Goal: Task Accomplishment & Management: Complete application form

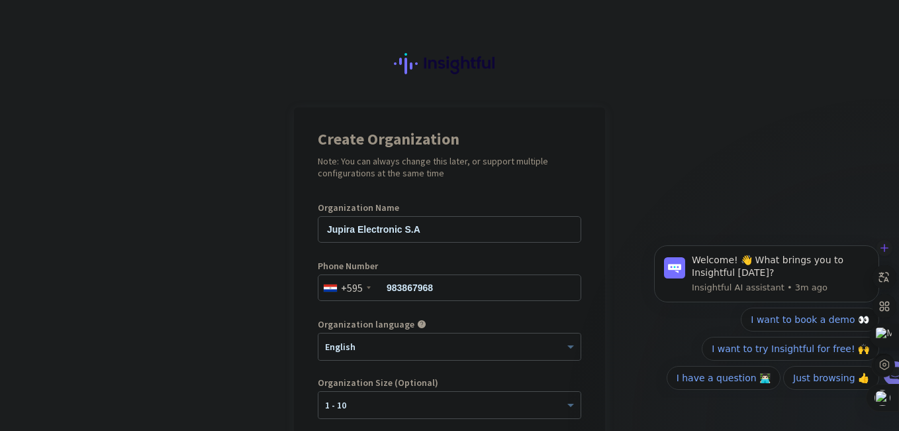
drag, startPoint x: 896, startPoint y: 249, endPoint x: 897, endPoint y: 362, distance: 112.6
click at [897, 362] on div at bounding box center [886, 306] width 26 height 140
click at [897, 361] on div at bounding box center [886, 306] width 26 height 140
click at [895, 315] on div at bounding box center [885, 306] width 24 height 140
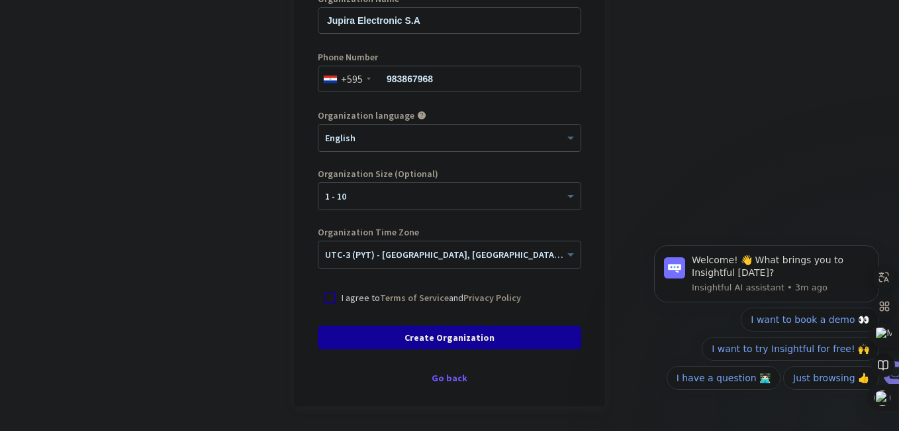
scroll to position [213, 0]
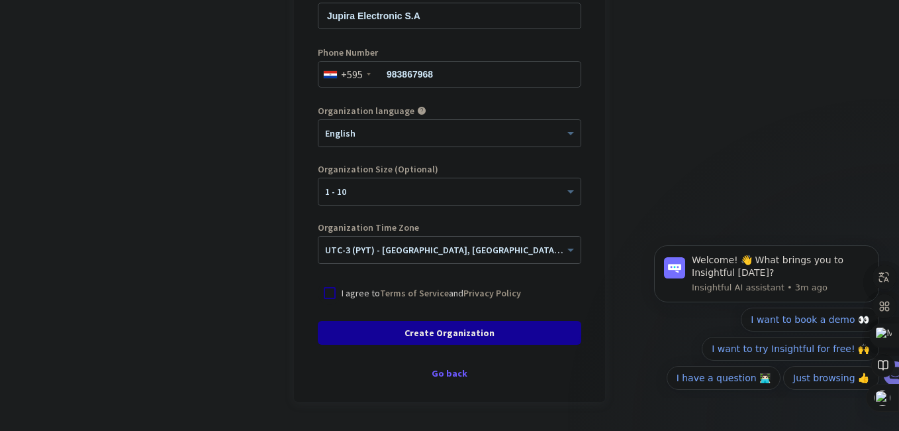
click at [327, 293] on div at bounding box center [330, 293] width 24 height 24
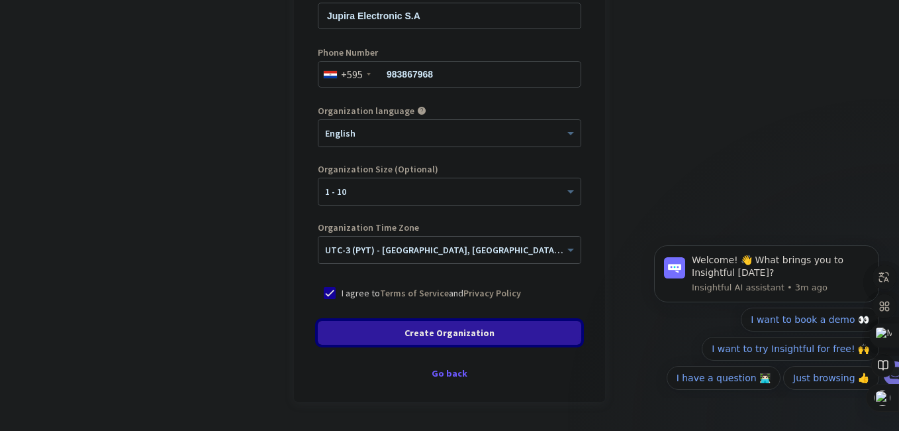
click at [471, 331] on span "Create Organization" at bounding box center [450, 332] width 90 height 13
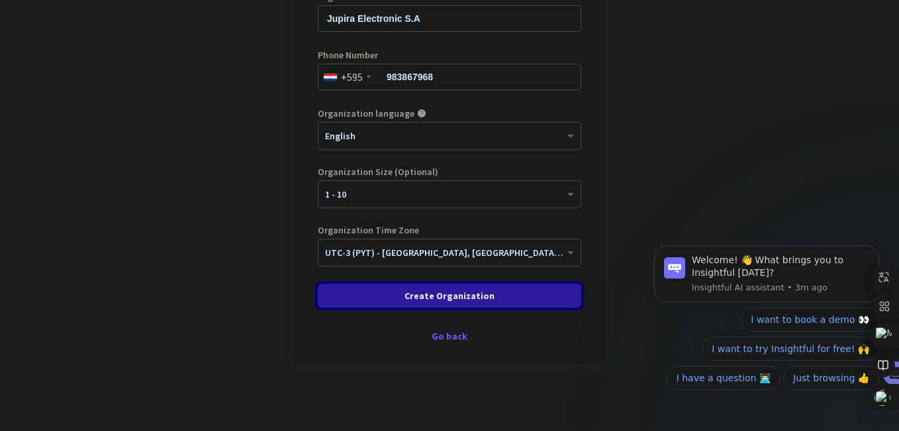
scroll to position [211, 0]
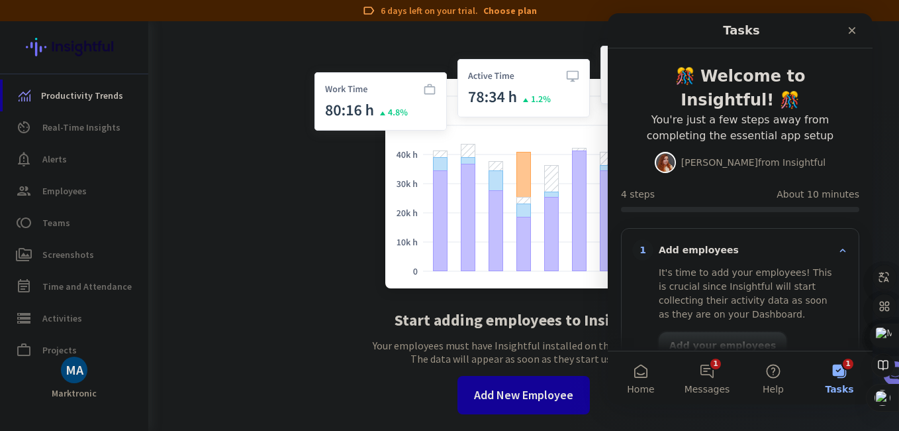
click at [717, 340] on button "Add your employees" at bounding box center [723, 345] width 128 height 26
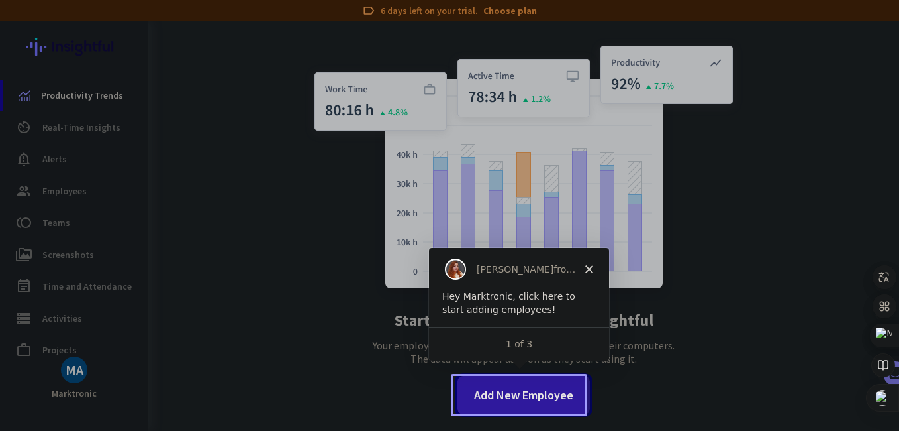
click at [524, 397] on span "Add New Employee" at bounding box center [523, 394] width 99 height 17
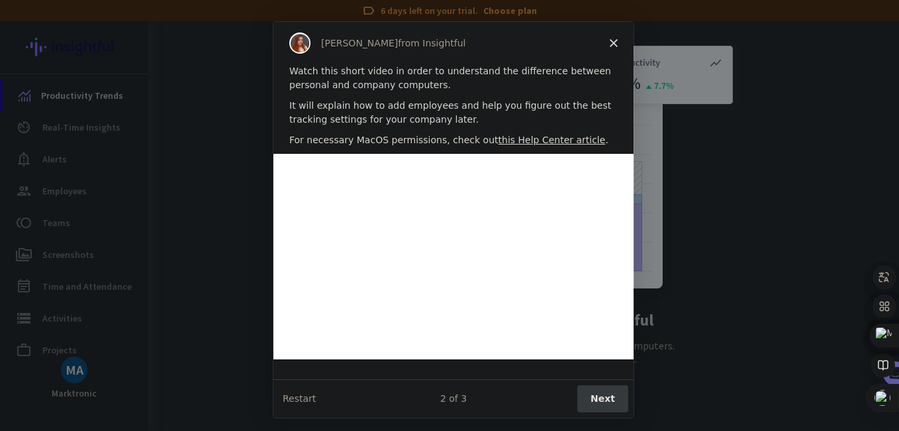
click at [594, 397] on button "Next" at bounding box center [602, 396] width 51 height 27
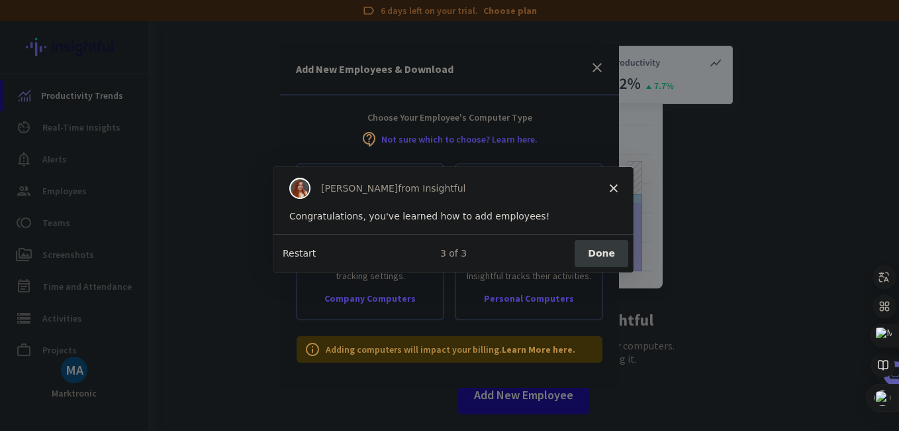
click at [303, 250] on button "Restart" at bounding box center [298, 252] width 33 height 14
